Goal: Task Accomplishment & Management: Use online tool/utility

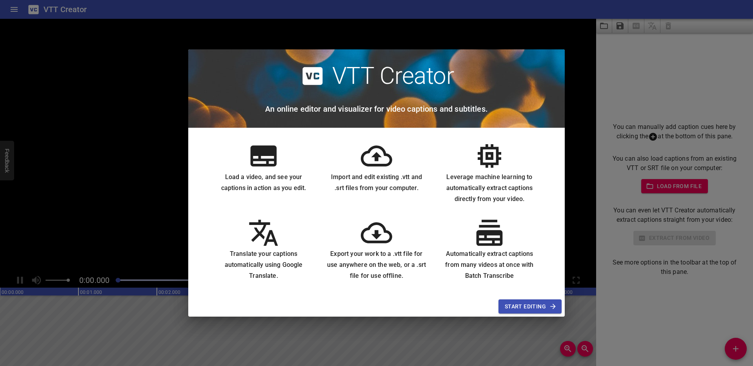
click at [531, 305] on span "Start Editing" at bounding box center [530, 307] width 51 height 10
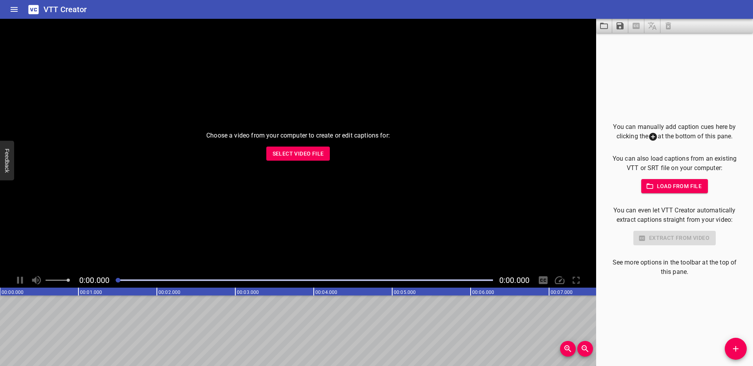
click at [310, 150] on span "Select Video File" at bounding box center [298, 154] width 51 height 10
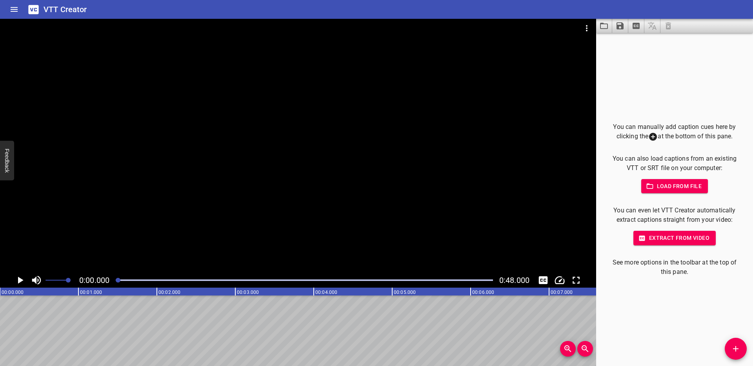
click at [667, 240] on span "Extract from video" at bounding box center [675, 238] width 70 height 10
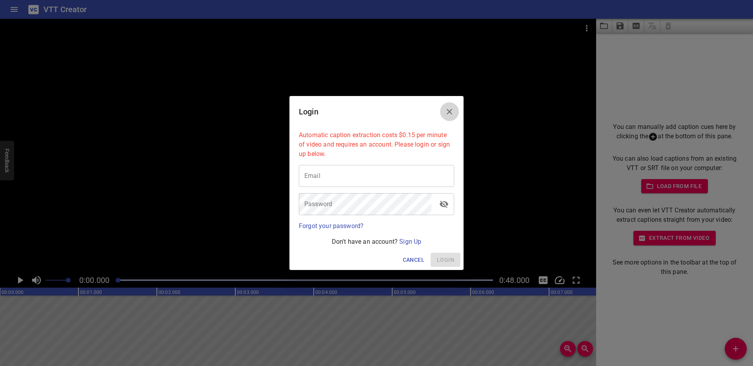
click at [446, 112] on icon "Close" at bounding box center [449, 111] width 9 height 9
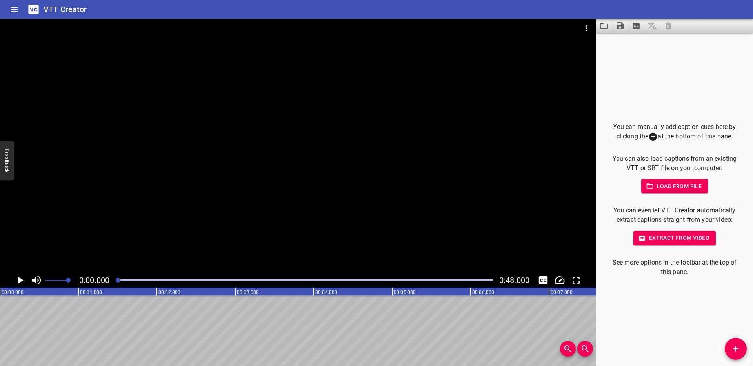
click at [687, 186] on span "Load from file" at bounding box center [674, 187] width 55 height 10
click at [16, 18] on button "Home" at bounding box center [14, 9] width 19 height 19
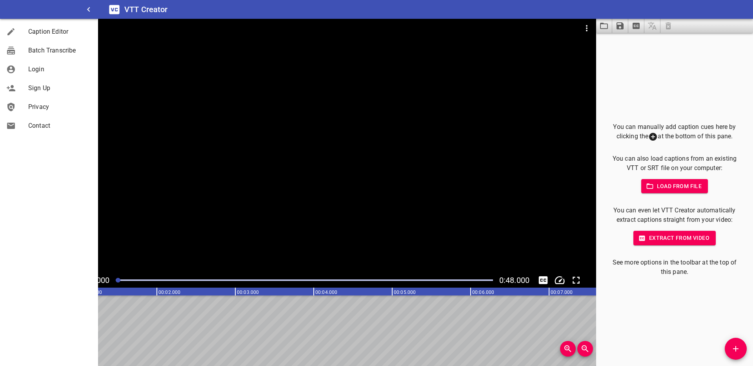
click at [42, 40] on link "Caption Editor" at bounding box center [49, 31] width 98 height 19
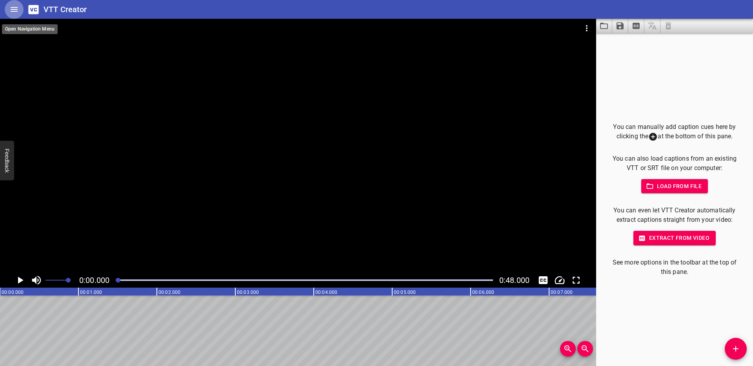
click at [10, 7] on icon "Home" at bounding box center [13, 9] width 9 height 9
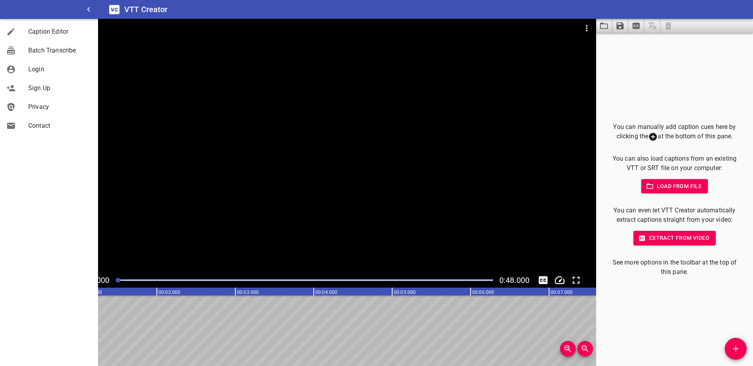
click at [58, 50] on span "Batch Transcribe" at bounding box center [60, 50] width 64 height 9
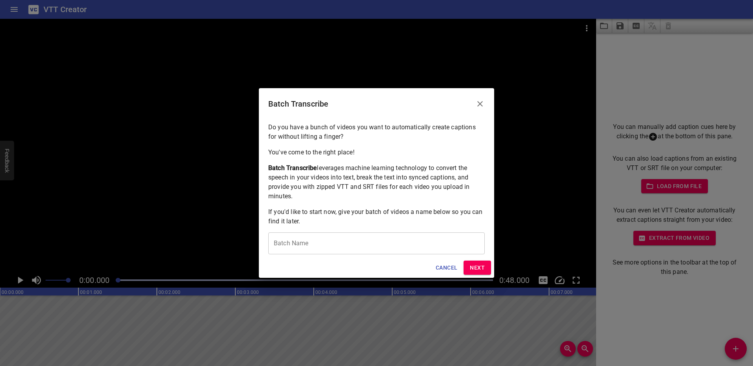
click at [479, 100] on icon "Close" at bounding box center [479, 103] width 9 height 9
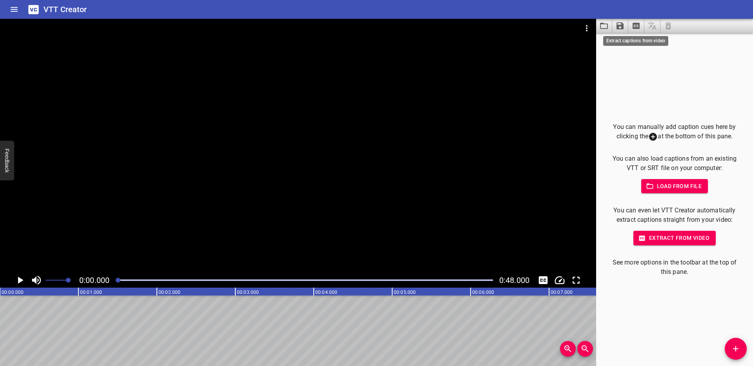
click at [636, 26] on icon "Extract captions from video" at bounding box center [636, 26] width 7 height 6
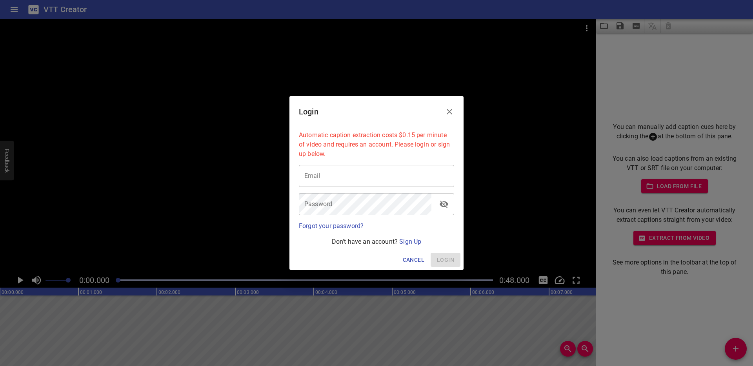
click at [450, 112] on icon "Close" at bounding box center [449, 111] width 9 height 9
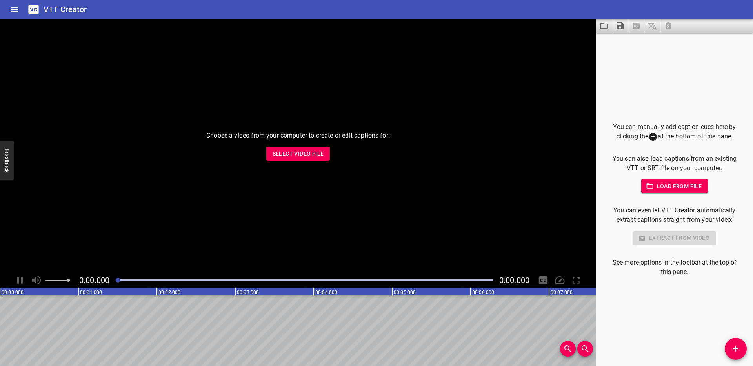
click at [11, 11] on icon "Home" at bounding box center [13, 9] width 9 height 9
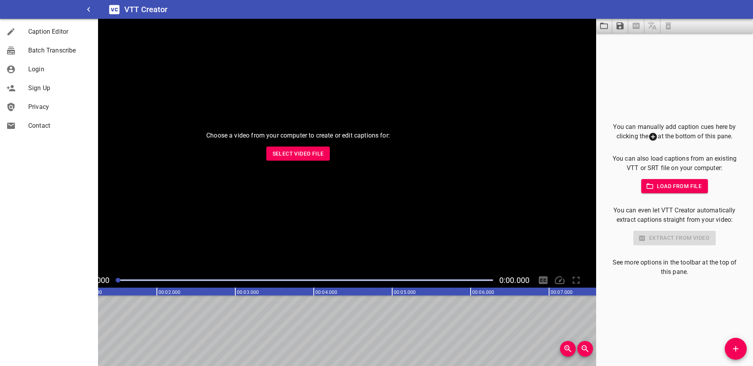
click at [94, 4] on button "button" at bounding box center [88, 9] width 19 height 19
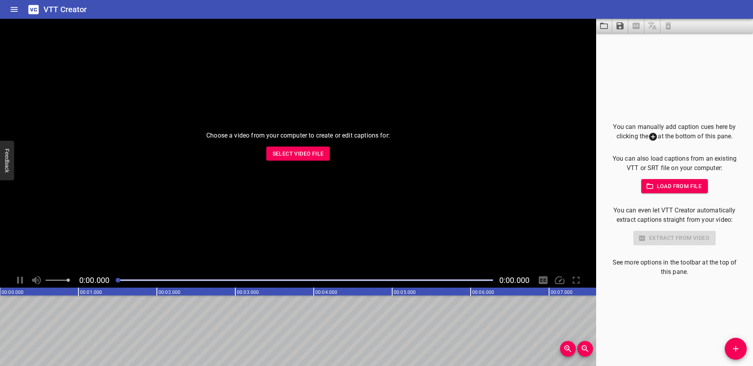
click at [64, 8] on h6 "VTT Creator" at bounding box center [66, 9] width 44 height 13
click at [179, 282] on div at bounding box center [304, 280] width 387 height 11
drag, startPoint x: 179, startPoint y: 282, endPoint x: 106, endPoint y: 280, distance: 72.6
click at [106, 280] on div "0:00.000 0:00.000" at bounding box center [298, 280] width 596 height 15
click at [225, 222] on div "Choose a video from your computer to create or edit captions for: Select Video …" at bounding box center [298, 146] width 596 height 254
